Goal: Information Seeking & Learning: Learn about a topic

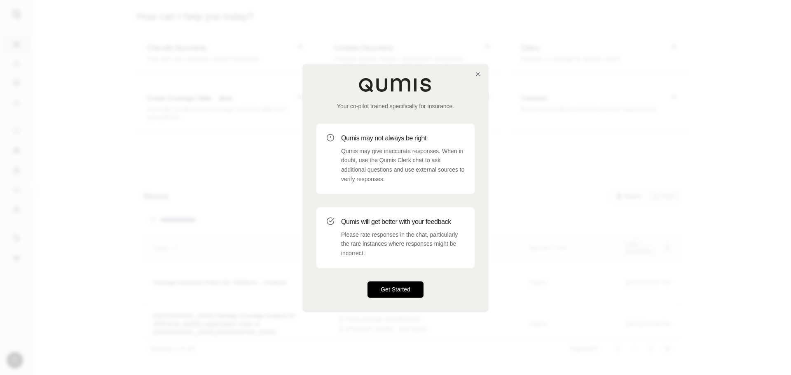
click at [396, 289] on button "Get Started" at bounding box center [395, 289] width 56 height 16
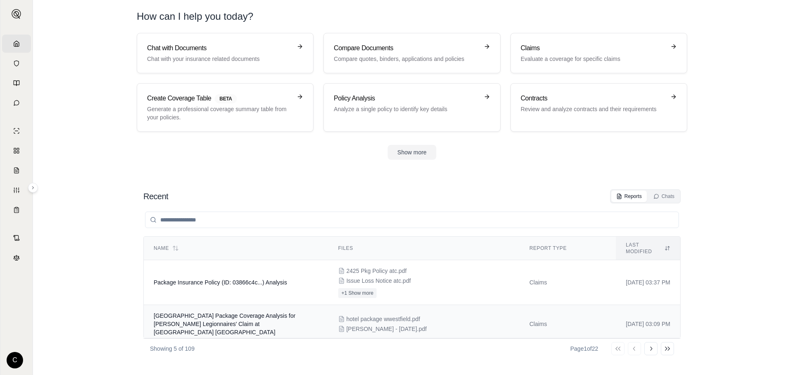
click at [234, 317] on span "[GEOGRAPHIC_DATA] Package Coverage Analysis for [PERSON_NAME] Legionnaires' Cla…" at bounding box center [225, 324] width 142 height 23
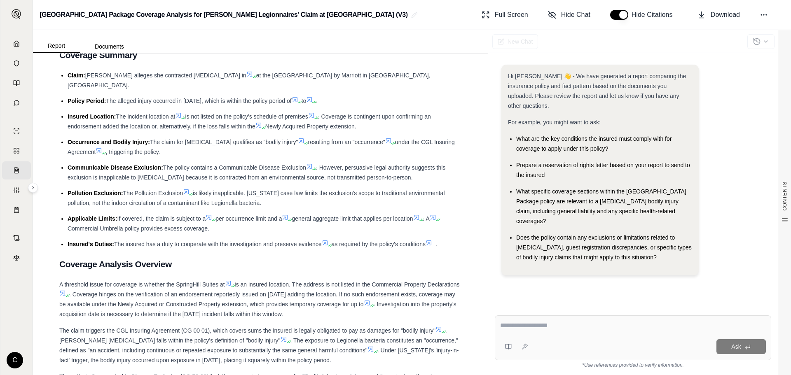
scroll to position [577, 0]
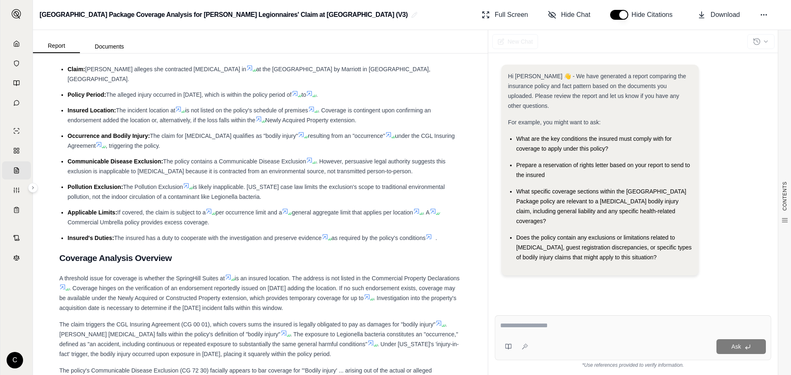
click at [311, 157] on icon at bounding box center [309, 160] width 7 height 7
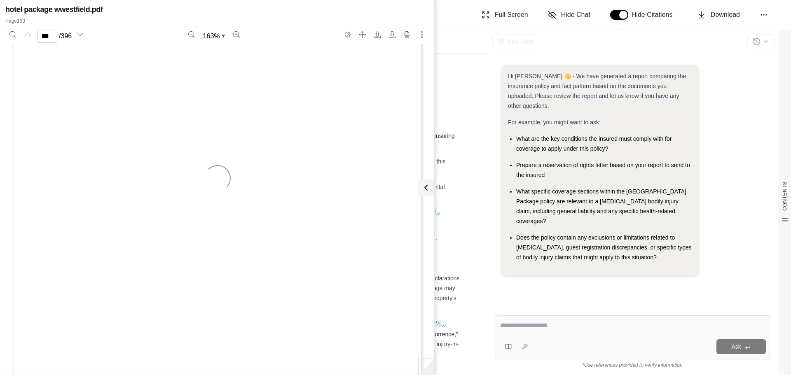
type input "***"
click at [466, 86] on div "CONTENTS Table of Contents Key Findings: COVERAGE ANALYSIS REPORT Claim Informa…" at bounding box center [260, 215] width 455 height 322
click at [426, 189] on icon at bounding box center [424, 188] width 10 height 10
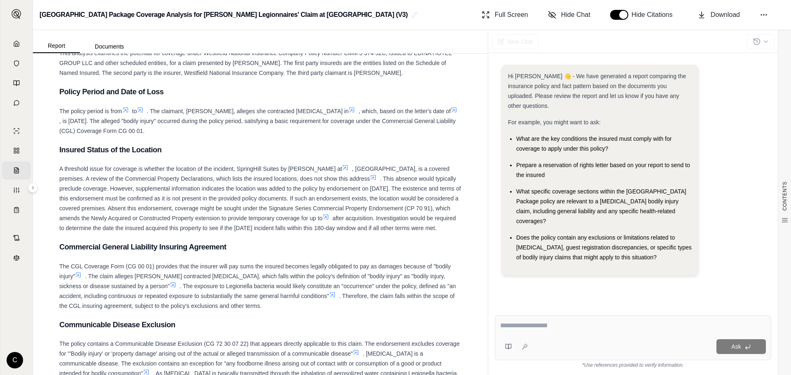
scroll to position [1198, 0]
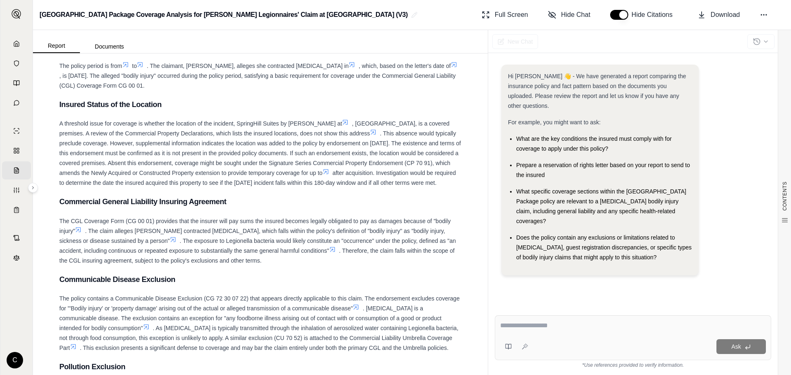
click at [359, 310] on icon at bounding box center [356, 307] width 7 height 7
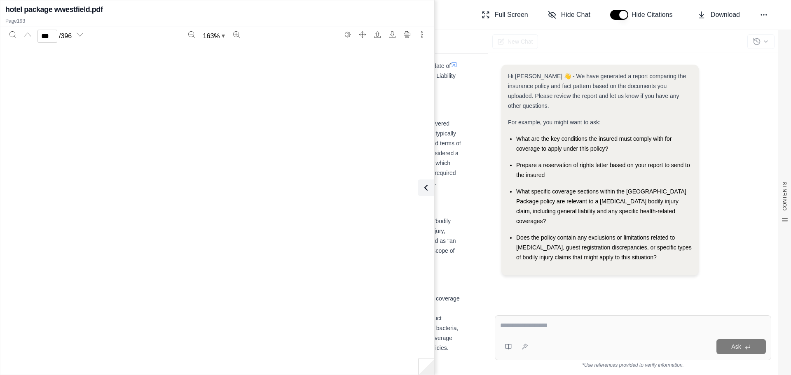
type input "***"
click at [470, 147] on div "CONTENTS Table of Contents Key Findings: COVERAGE ANALYSIS REPORT Claim Informa…" at bounding box center [260, 215] width 455 height 322
click at [427, 188] on icon at bounding box center [424, 188] width 10 height 10
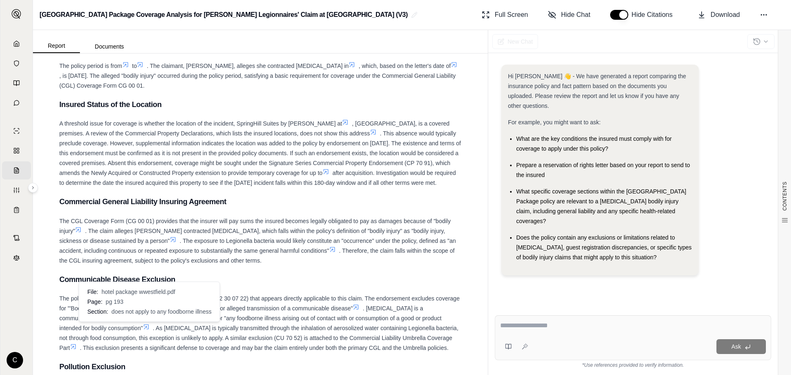
click at [149, 327] on icon at bounding box center [146, 327] width 5 height 5
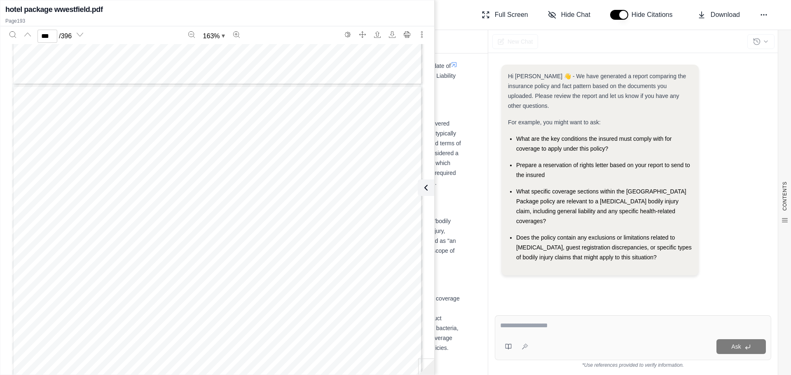
scroll to position [102132, 0]
type input "***"
click at [419, 186] on icon at bounding box center [424, 188] width 10 height 10
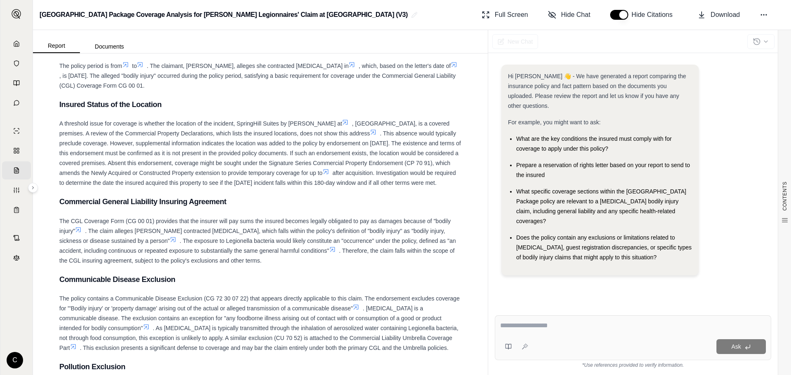
click at [419, 195] on h3 "Commercial General Liability Insuring Agreement" at bounding box center [260, 201] width 402 height 15
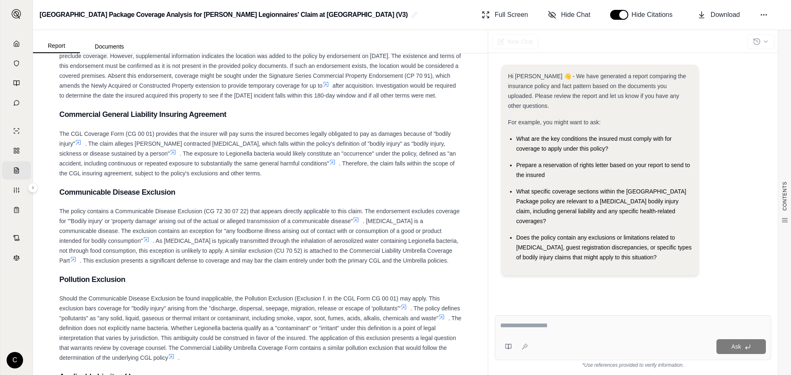
scroll to position [1239, 0]
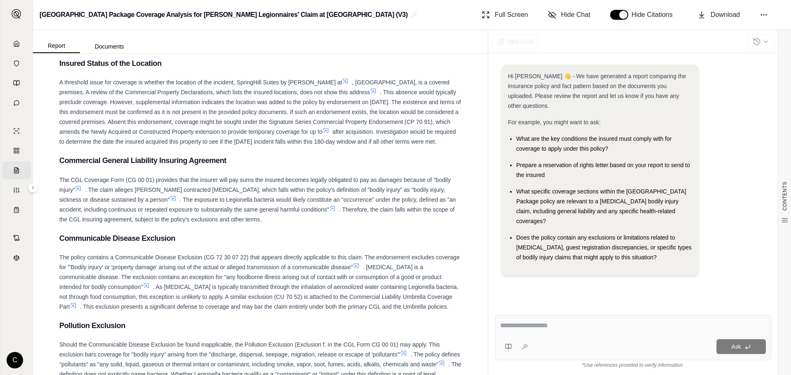
click at [76, 305] on icon at bounding box center [73, 305] width 5 height 5
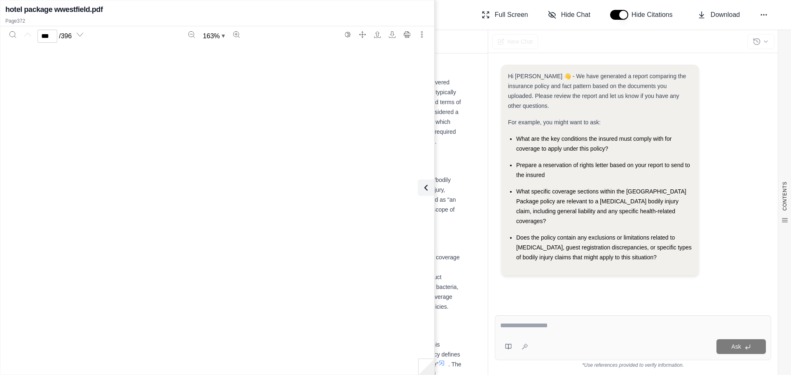
type input "***"
click at [157, 188] on div "COMMERCIAL UMBRELLA THIS ENDORSEMENT CHANGES THE POLICY. PLEASE READ IT CAREFUL…" at bounding box center [217, 268] width 411 height 531
click at [149, 188] on span "Communicable Disease" at bounding box center [119, 188] width 73 height 7
click at [150, 188] on span "Communicable Disease" at bounding box center [119, 188] width 73 height 7
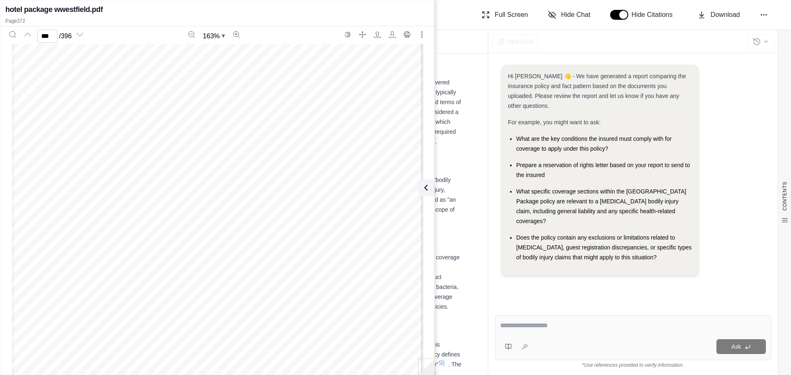
click at [150, 188] on span "Communicable Disease" at bounding box center [119, 188] width 73 height 7
click at [536, 321] on textarea at bounding box center [633, 326] width 266 height 10
type textarea "**********"
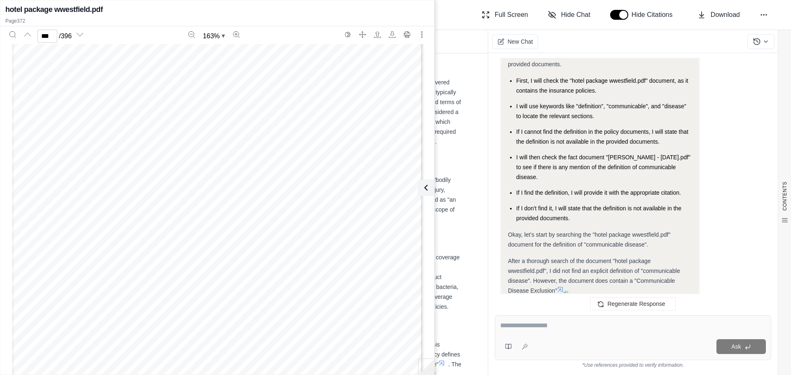
scroll to position [256, 0]
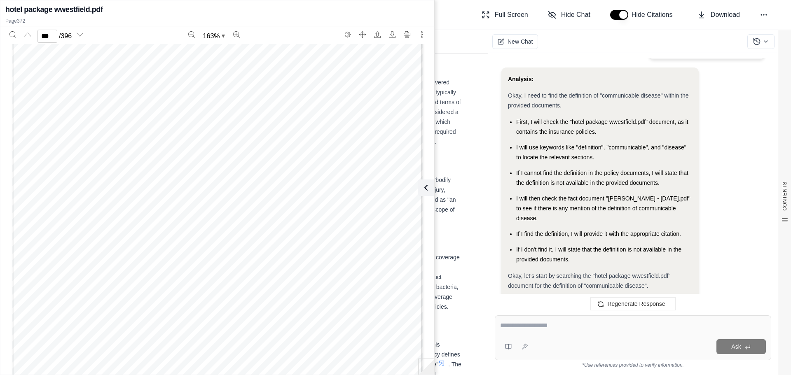
click at [448, 235] on h3 "Communicable Disease Exclusion" at bounding box center [260, 238] width 402 height 15
click at [425, 183] on icon at bounding box center [424, 188] width 10 height 10
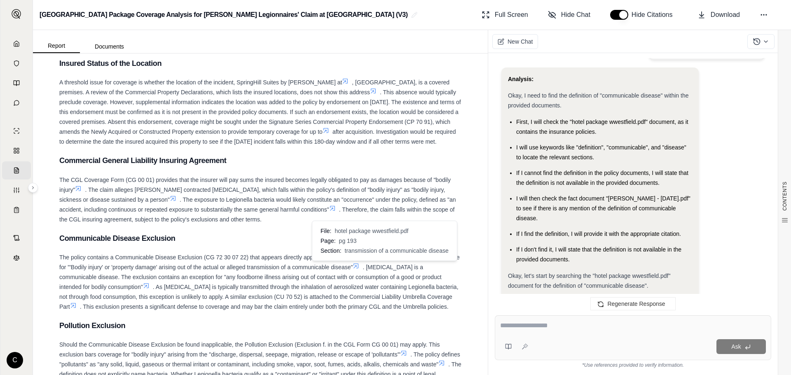
click at [359, 263] on icon at bounding box center [356, 266] width 7 height 7
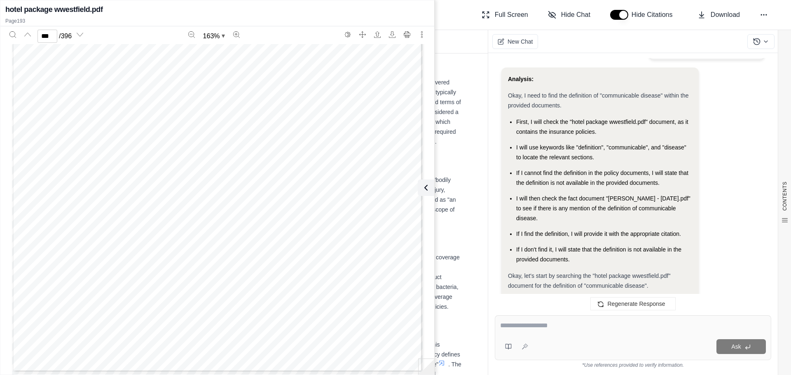
scroll to position [102132, 0]
type input "***"
click at [432, 183] on button at bounding box center [424, 188] width 16 height 16
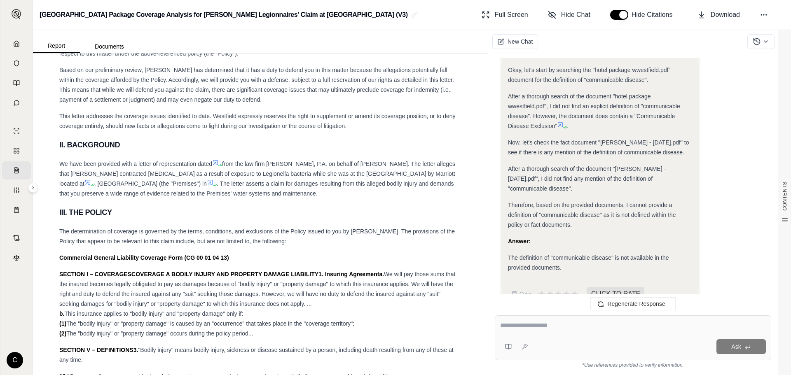
scroll to position [2021, 0]
